Goal: Task Accomplishment & Management: Complete application form

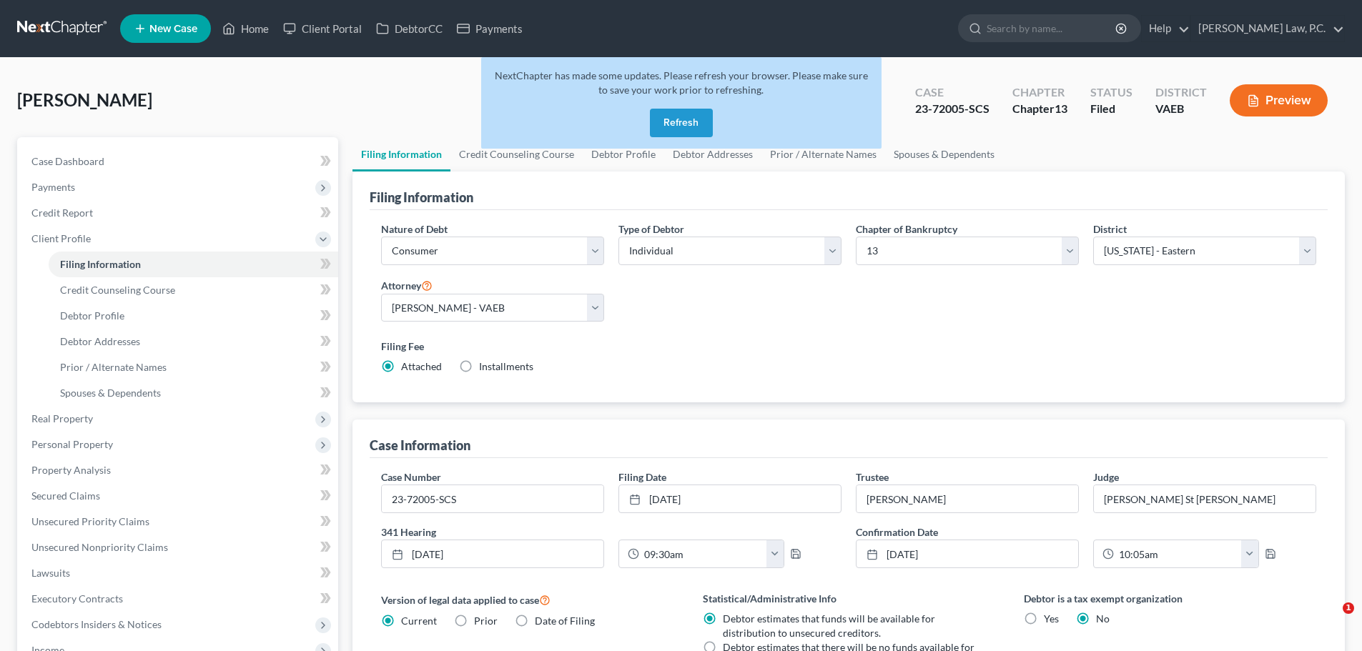
select select "1"
select select "0"
select select "3"
select select "83"
select select "0"
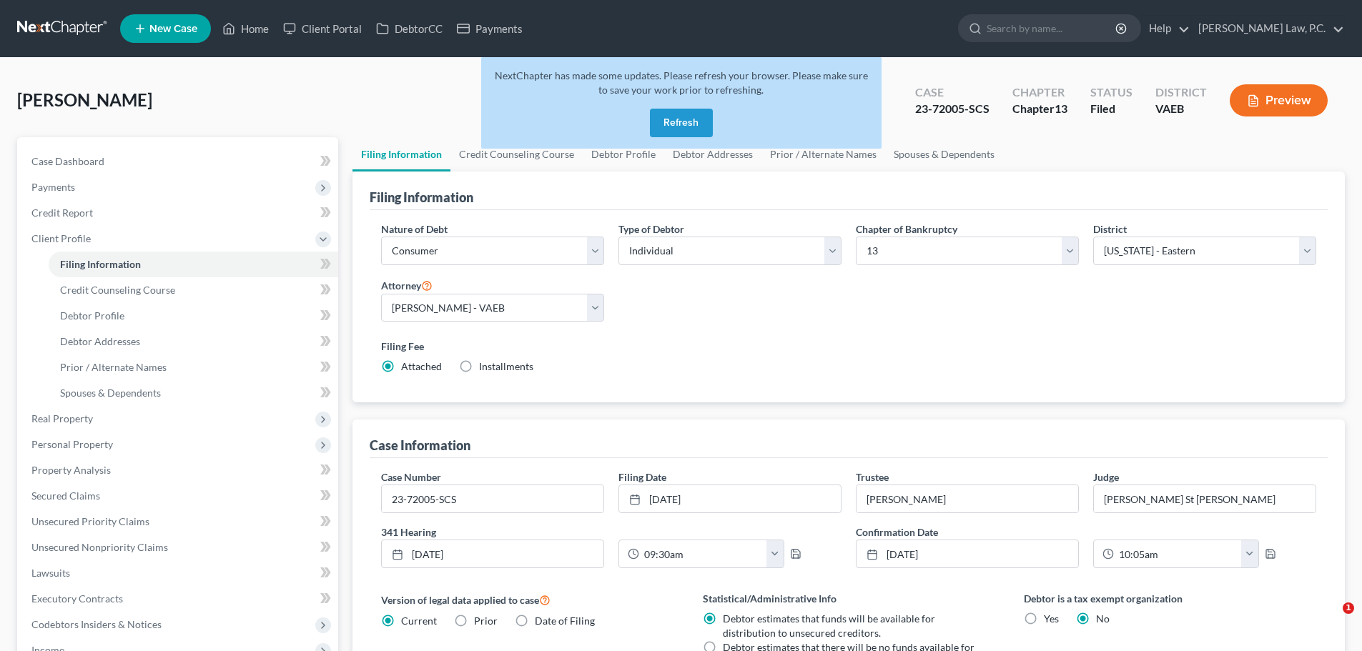
select select "48"
click at [676, 125] on button "Refresh" at bounding box center [681, 123] width 63 height 29
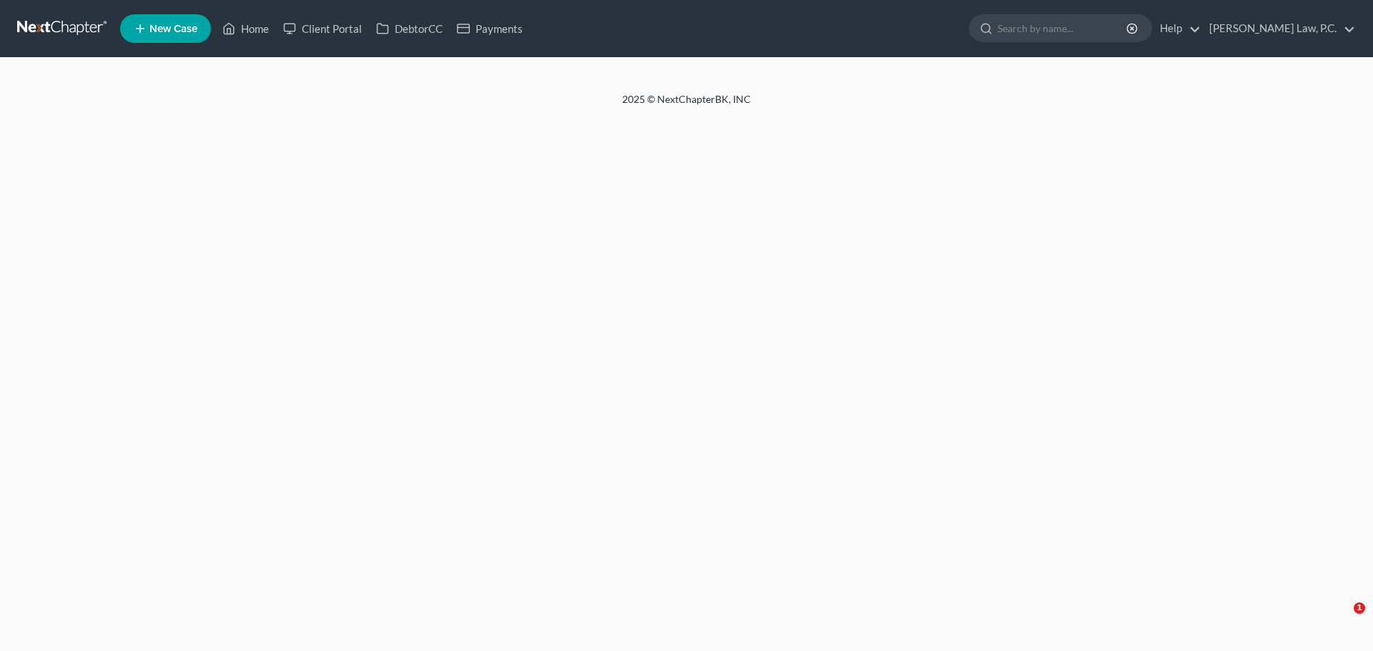
select select "1"
select select "0"
select select "3"
select select "83"
select select "0"
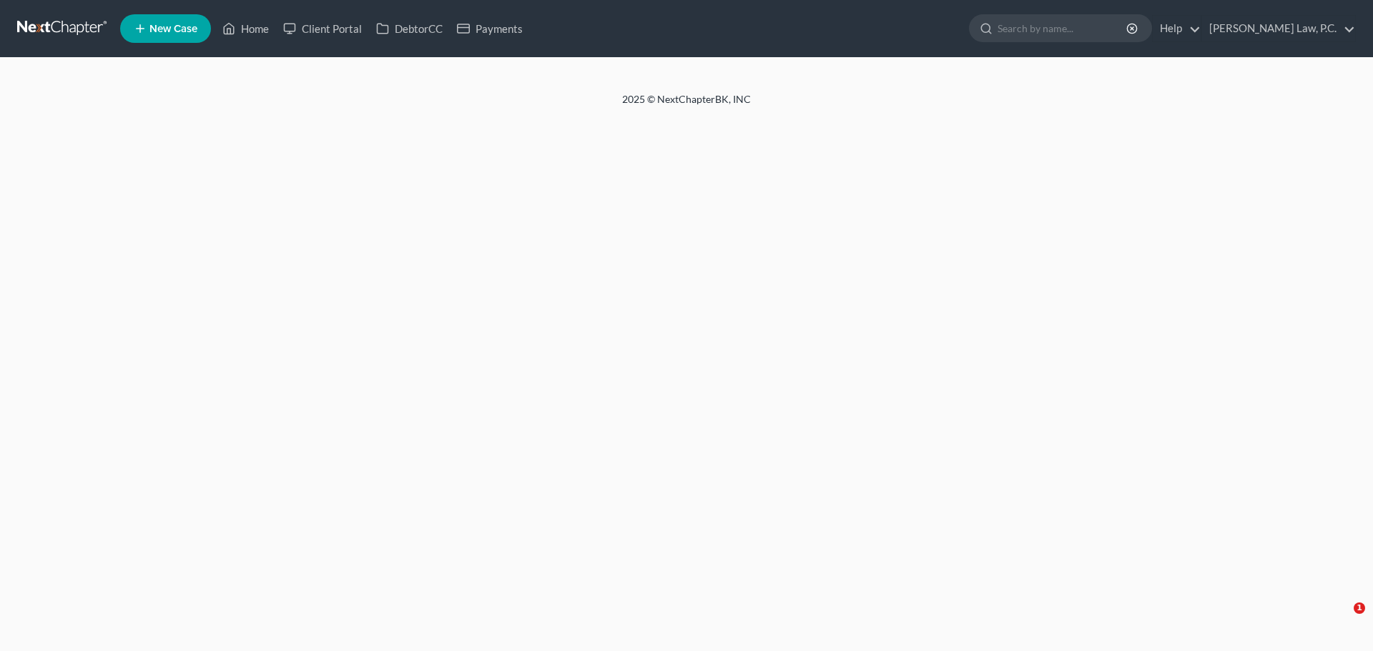
select select "48"
